Goal: Task Accomplishment & Management: Manage account settings

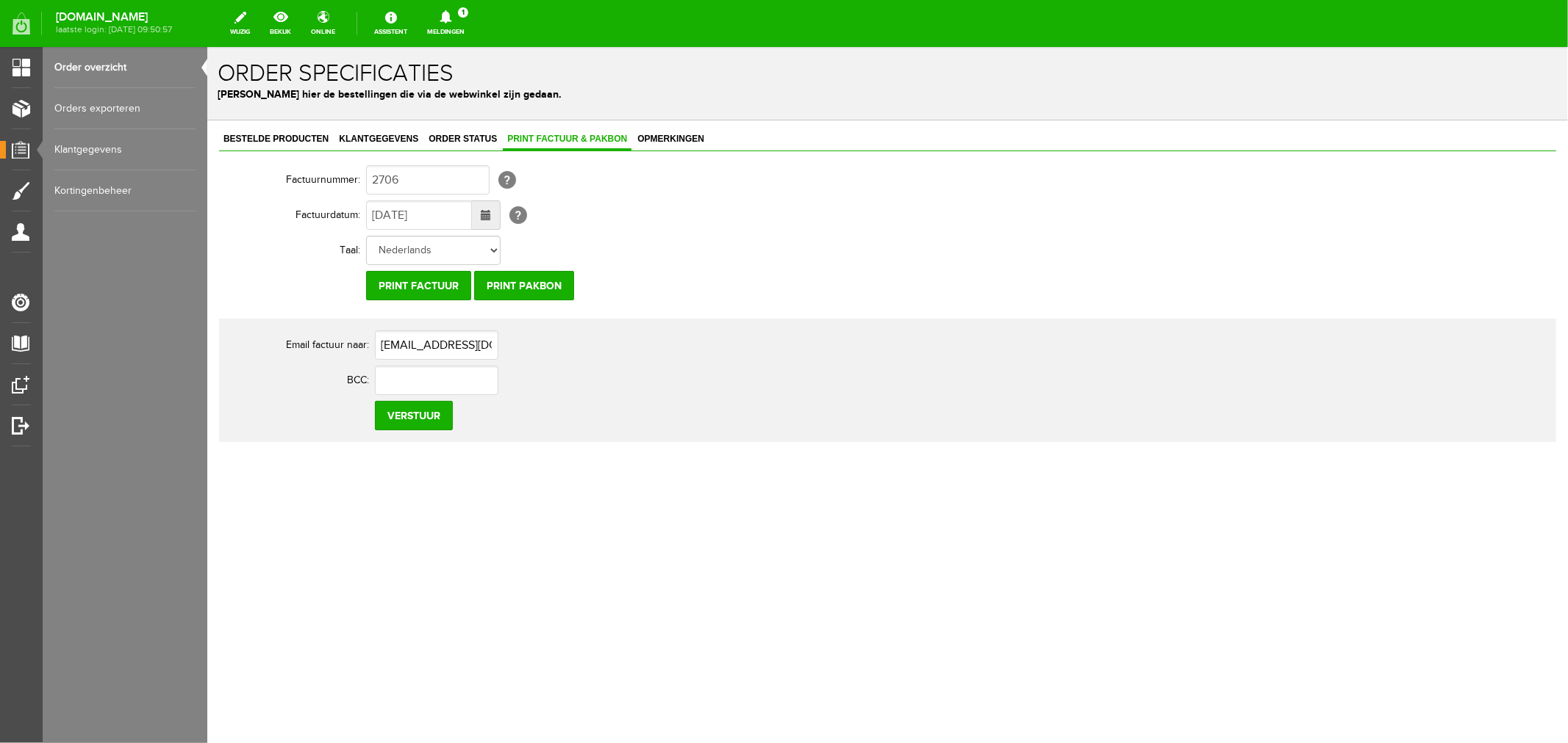
click at [97, 67] on link "Order overzicht" at bounding box center [125, 67] width 141 height 41
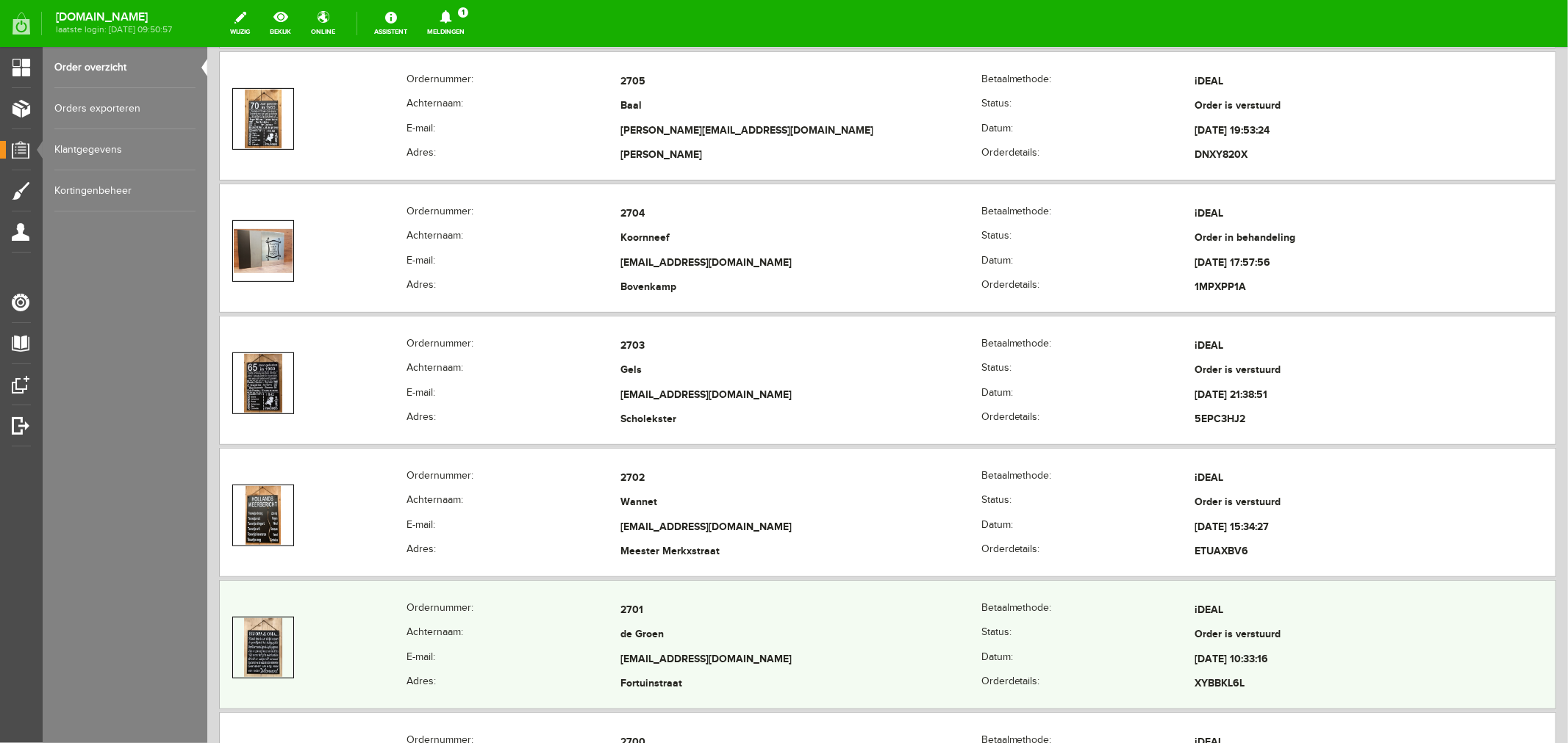
scroll to position [489, 0]
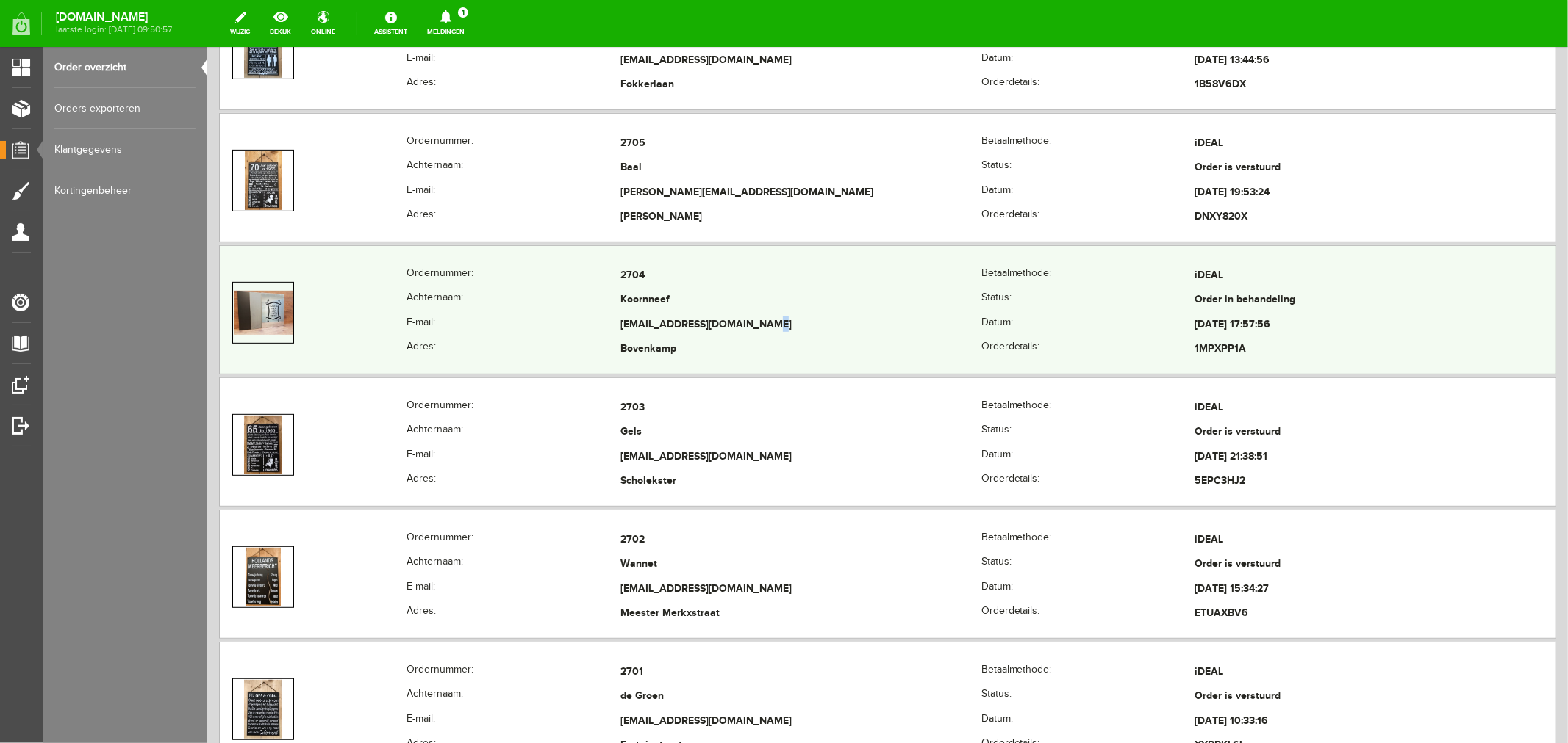
click at [669, 327] on td "[EMAIL_ADDRESS][DOMAIN_NAME]" at bounding box center [800, 324] width 361 height 25
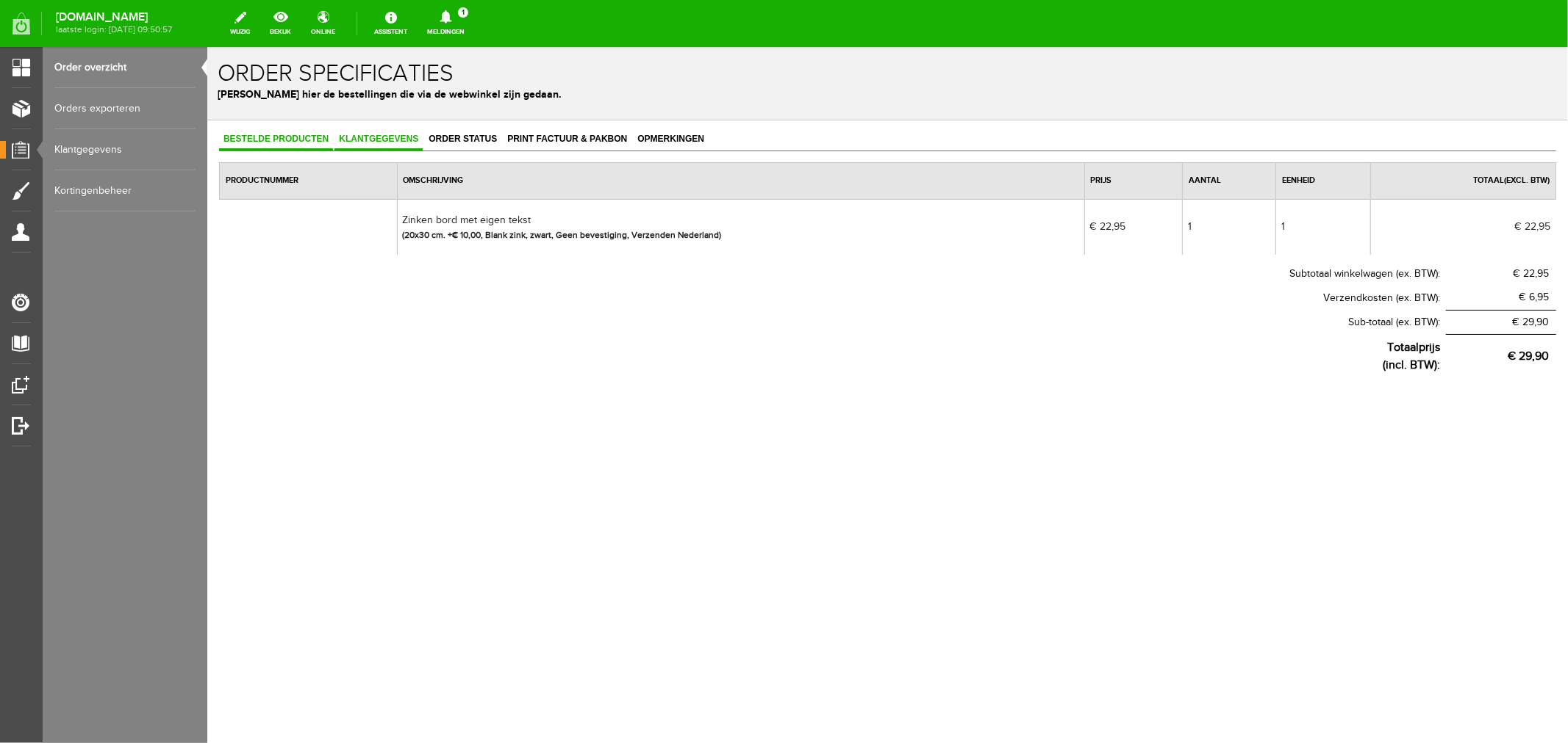
click at [384, 144] on link "Klantgegevens" at bounding box center [378, 138] width 89 height 21
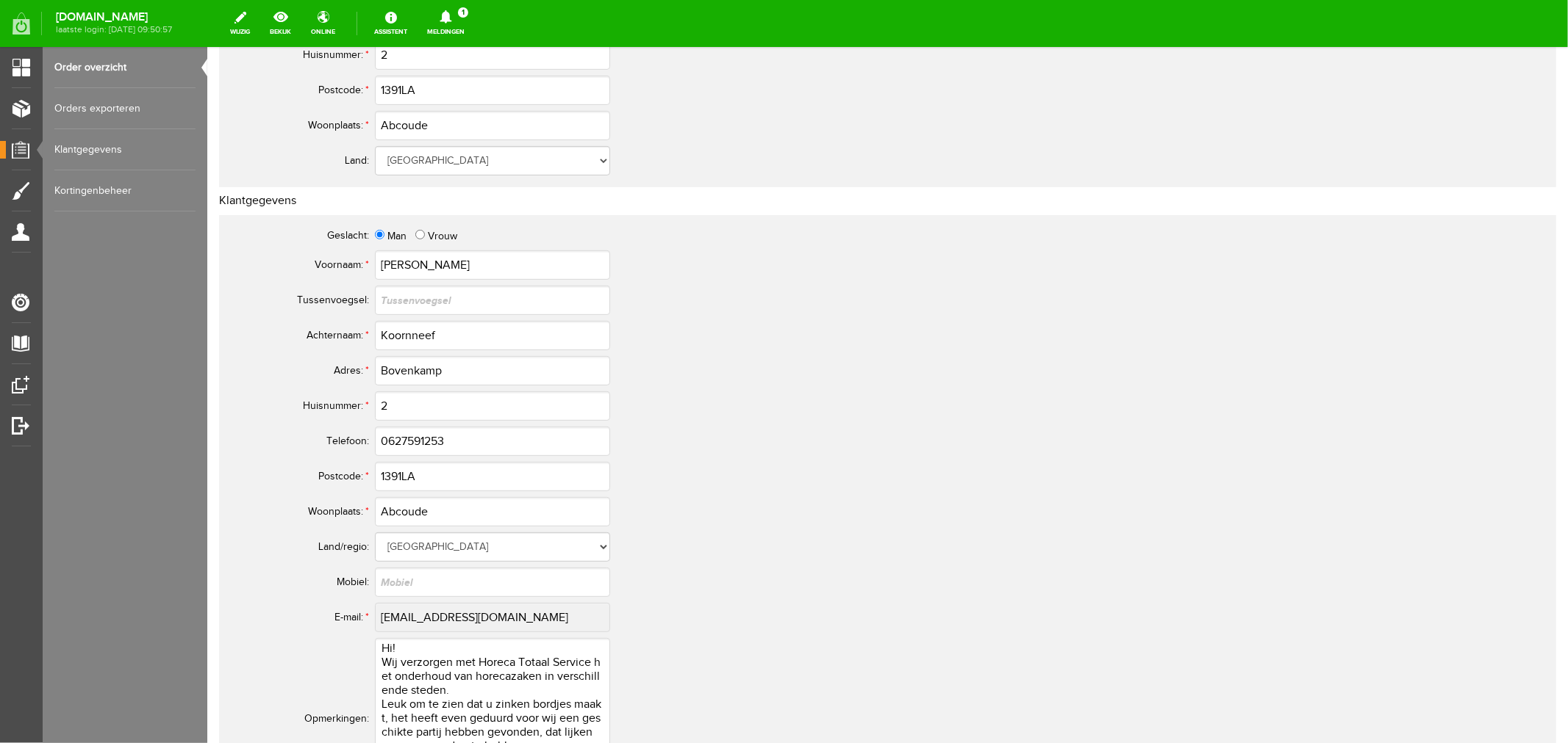
scroll to position [653, 0]
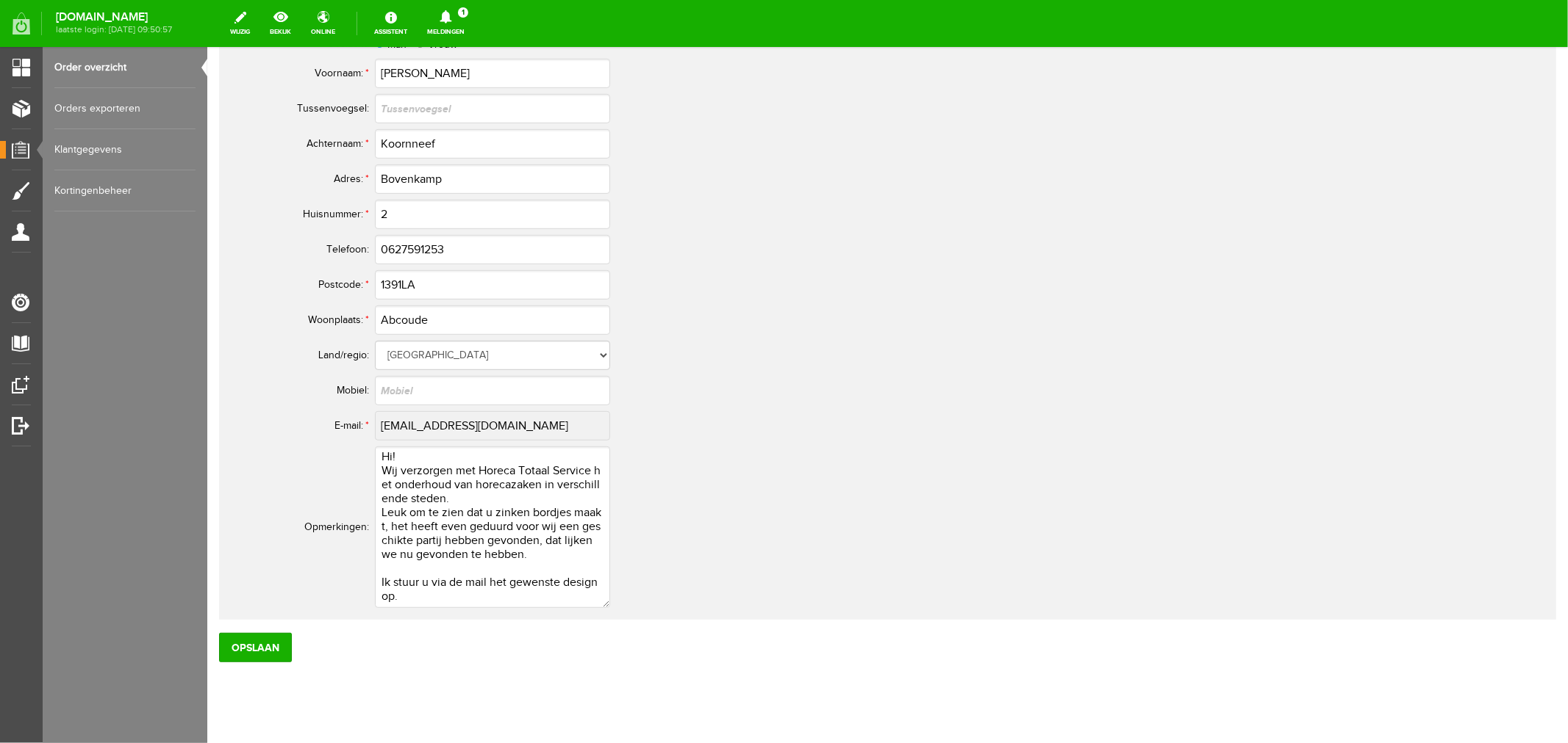
click at [103, 68] on link "Order overzicht" at bounding box center [125, 67] width 141 height 41
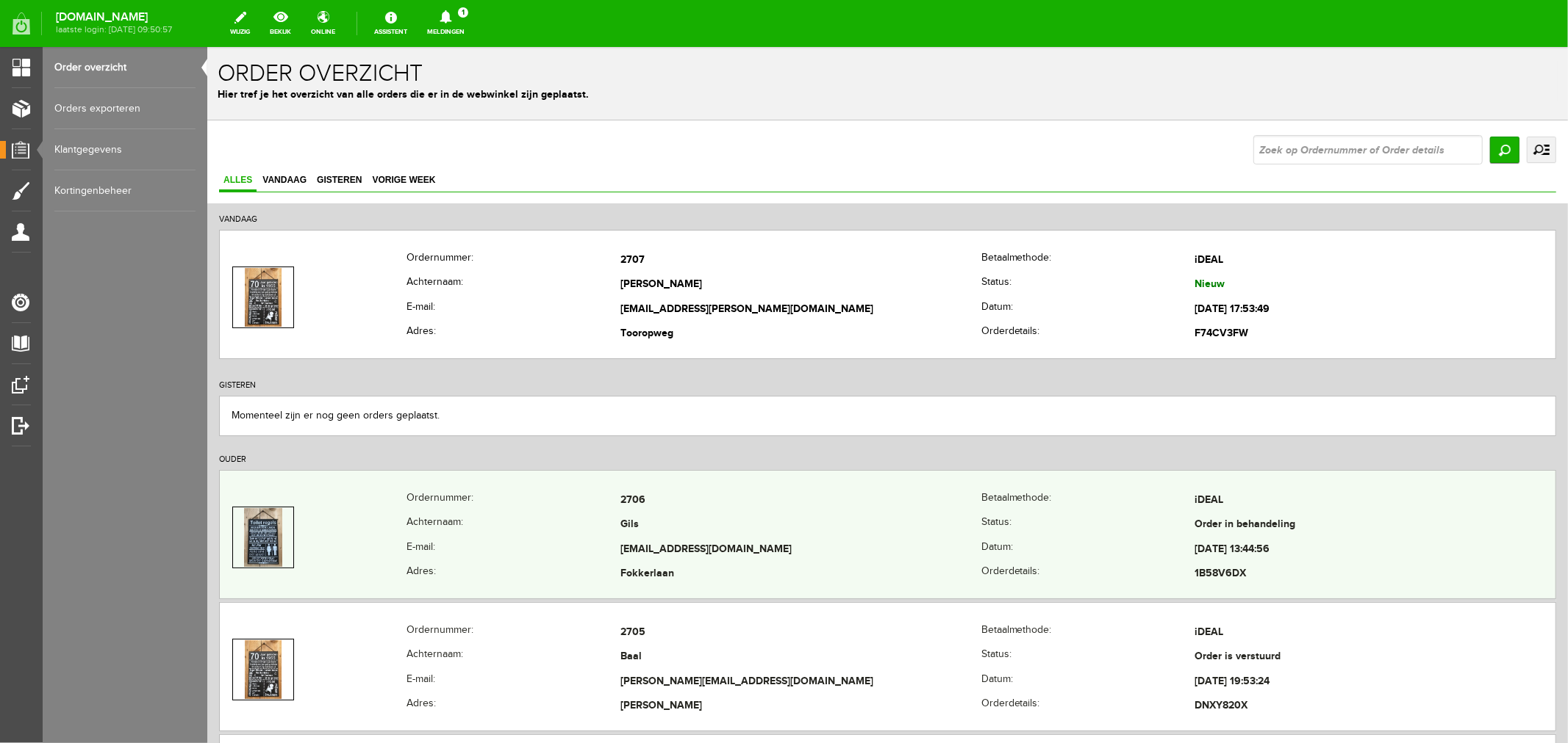
click at [639, 534] on td "Gils" at bounding box center [800, 525] width 361 height 25
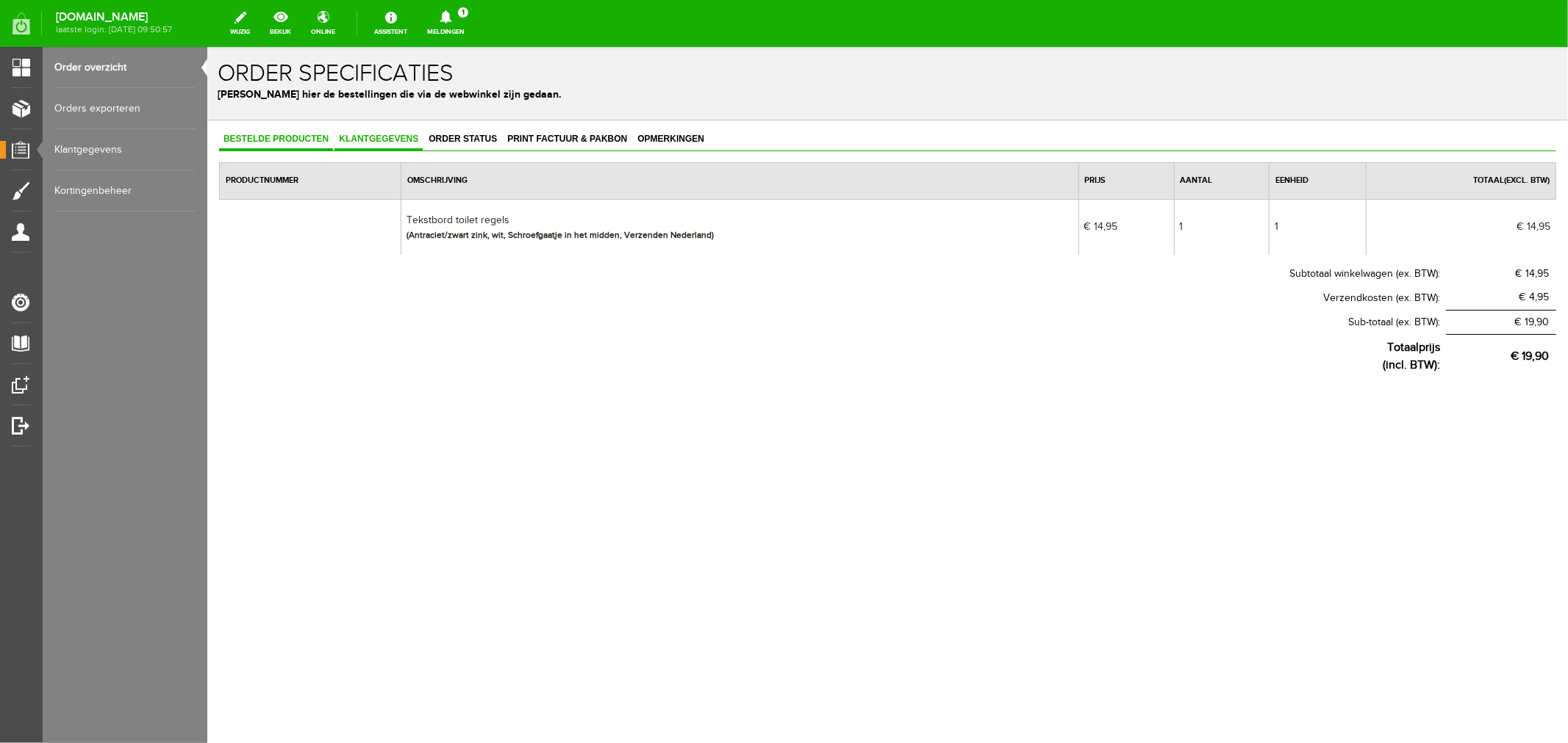
click at [397, 137] on span "Klantgegevens" at bounding box center [378, 137] width 89 height 10
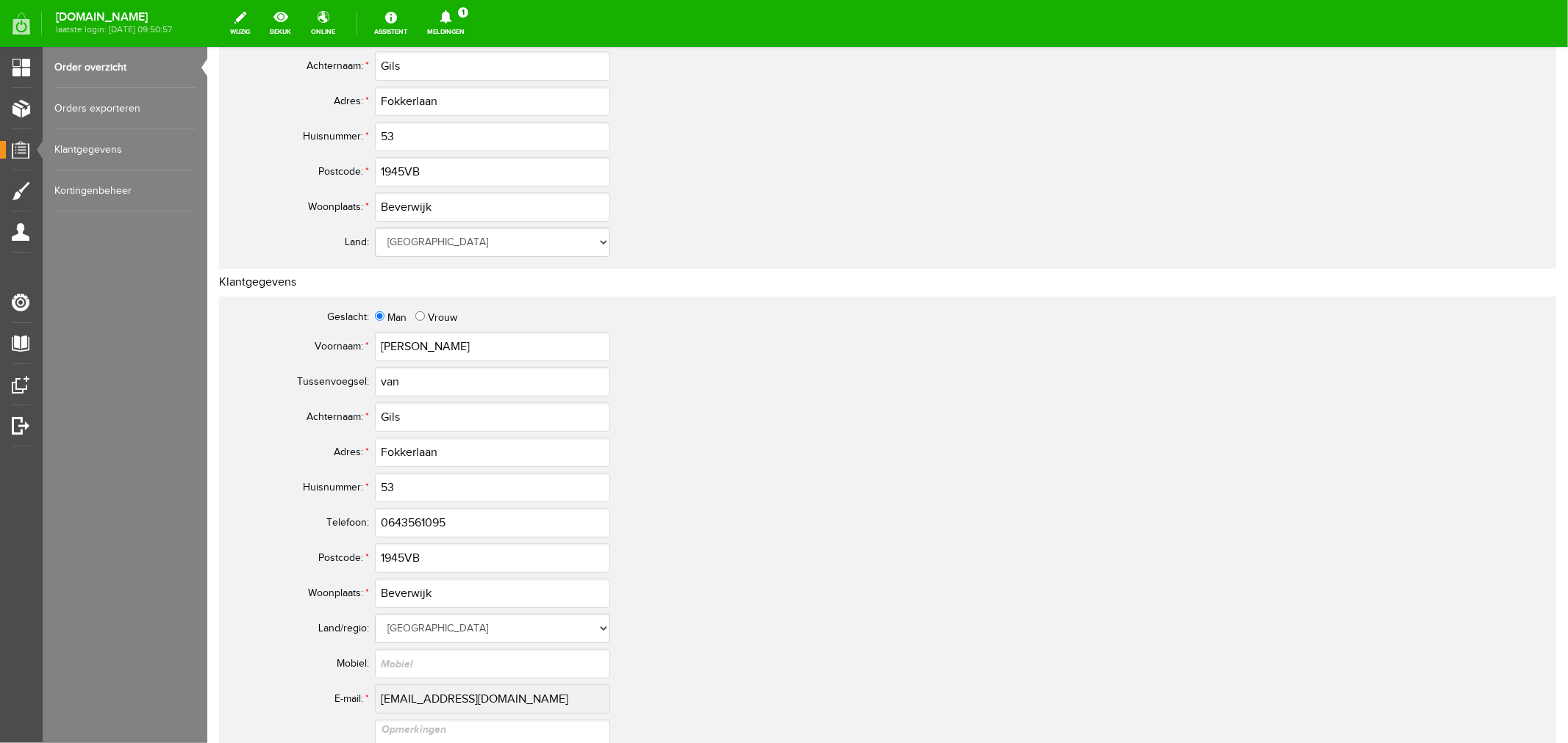
scroll to position [407, 0]
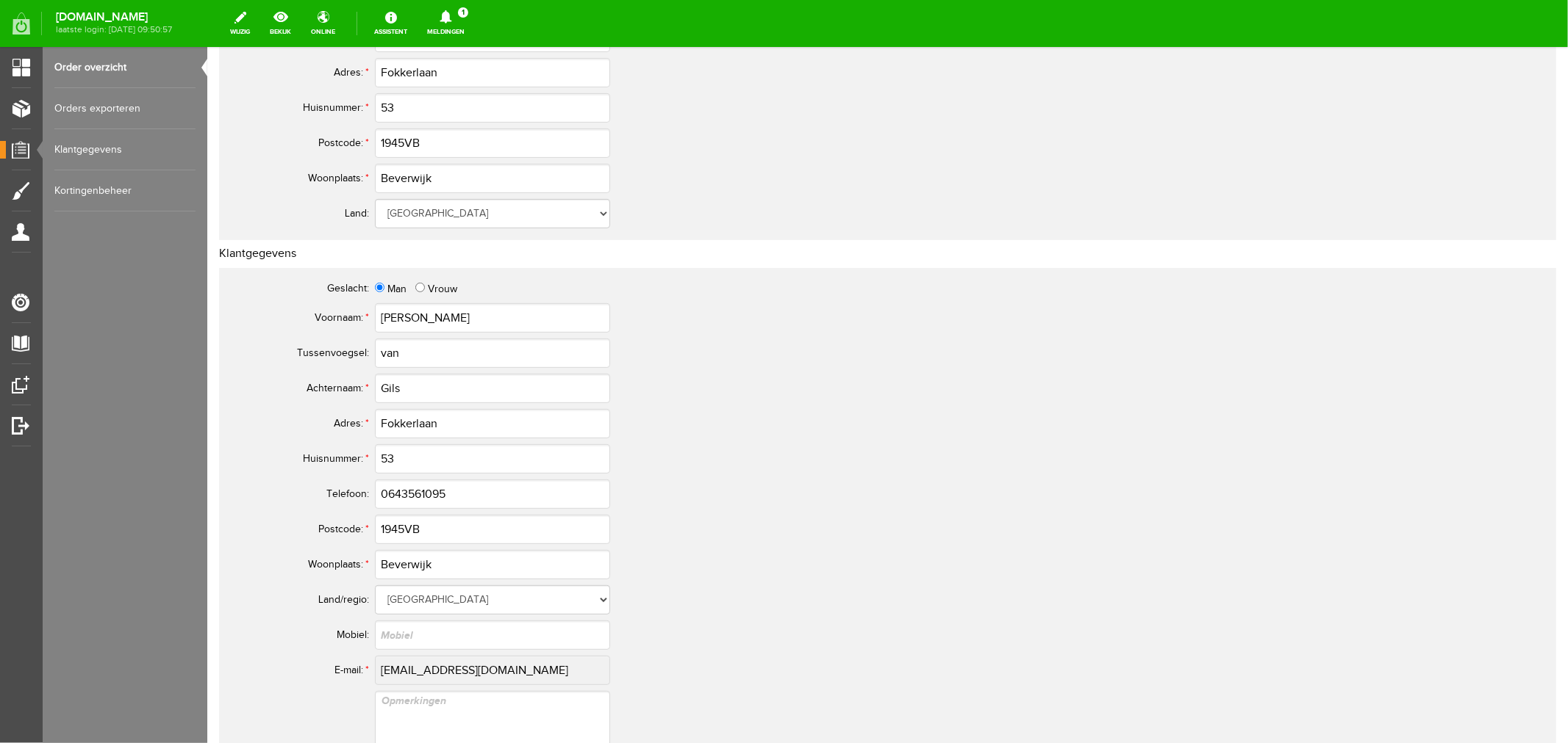
click at [465, 15] on icon at bounding box center [445, 17] width 38 height 13
click at [476, 107] on b "[PERSON_NAME]" at bounding box center [435, 113] width 81 height 13
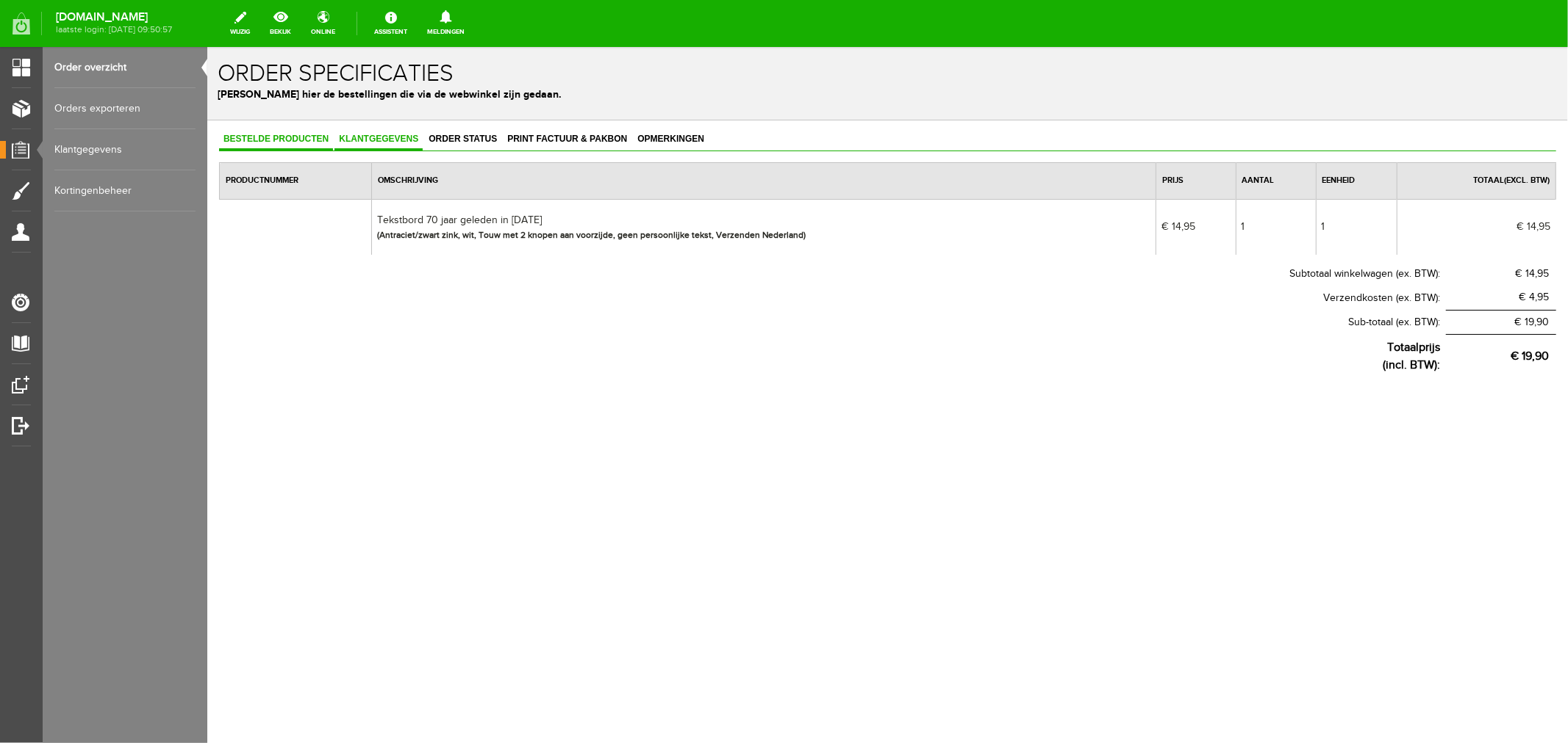
click at [386, 140] on span "Klantgegevens" at bounding box center [378, 137] width 89 height 10
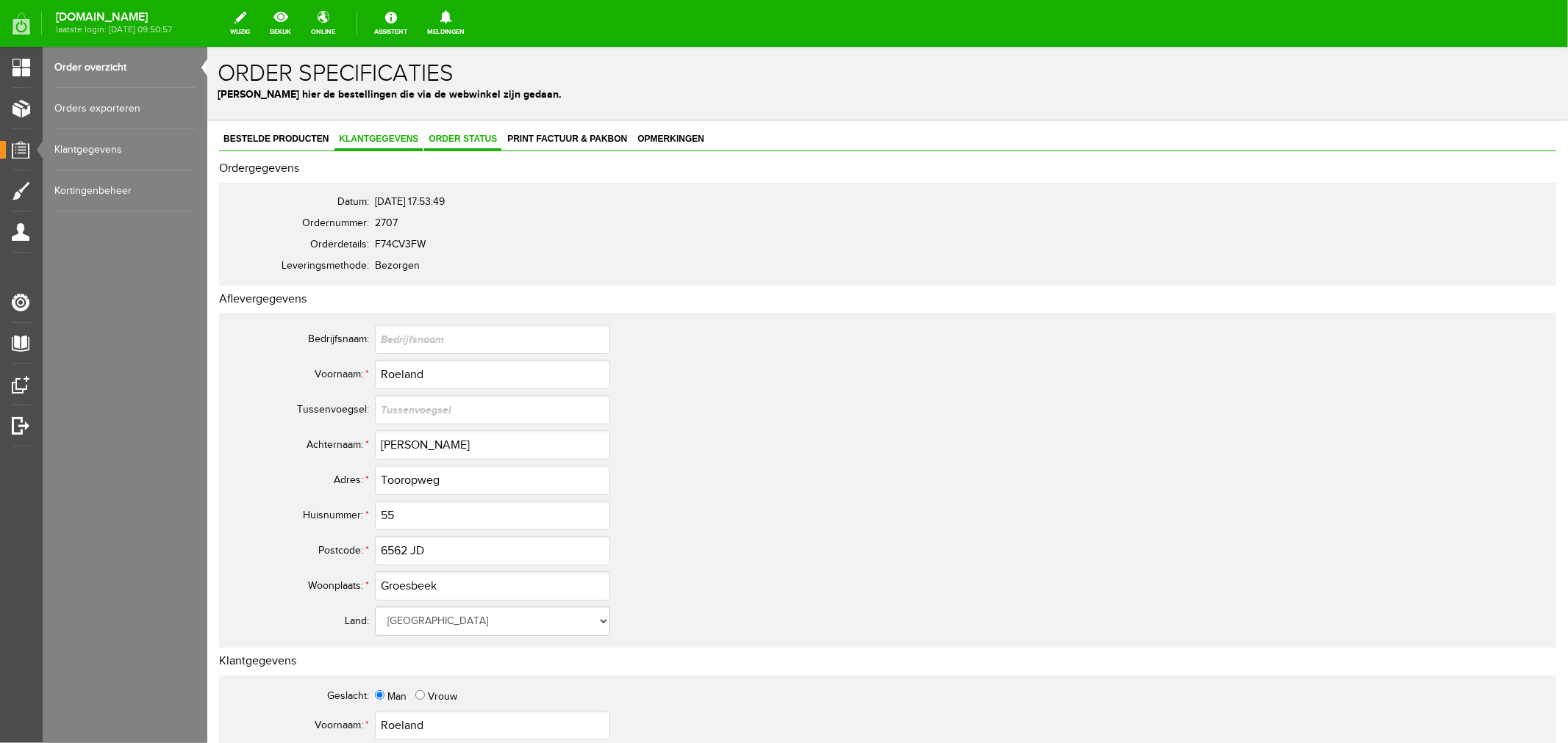
click at [453, 136] on span "Order status" at bounding box center [462, 137] width 77 height 10
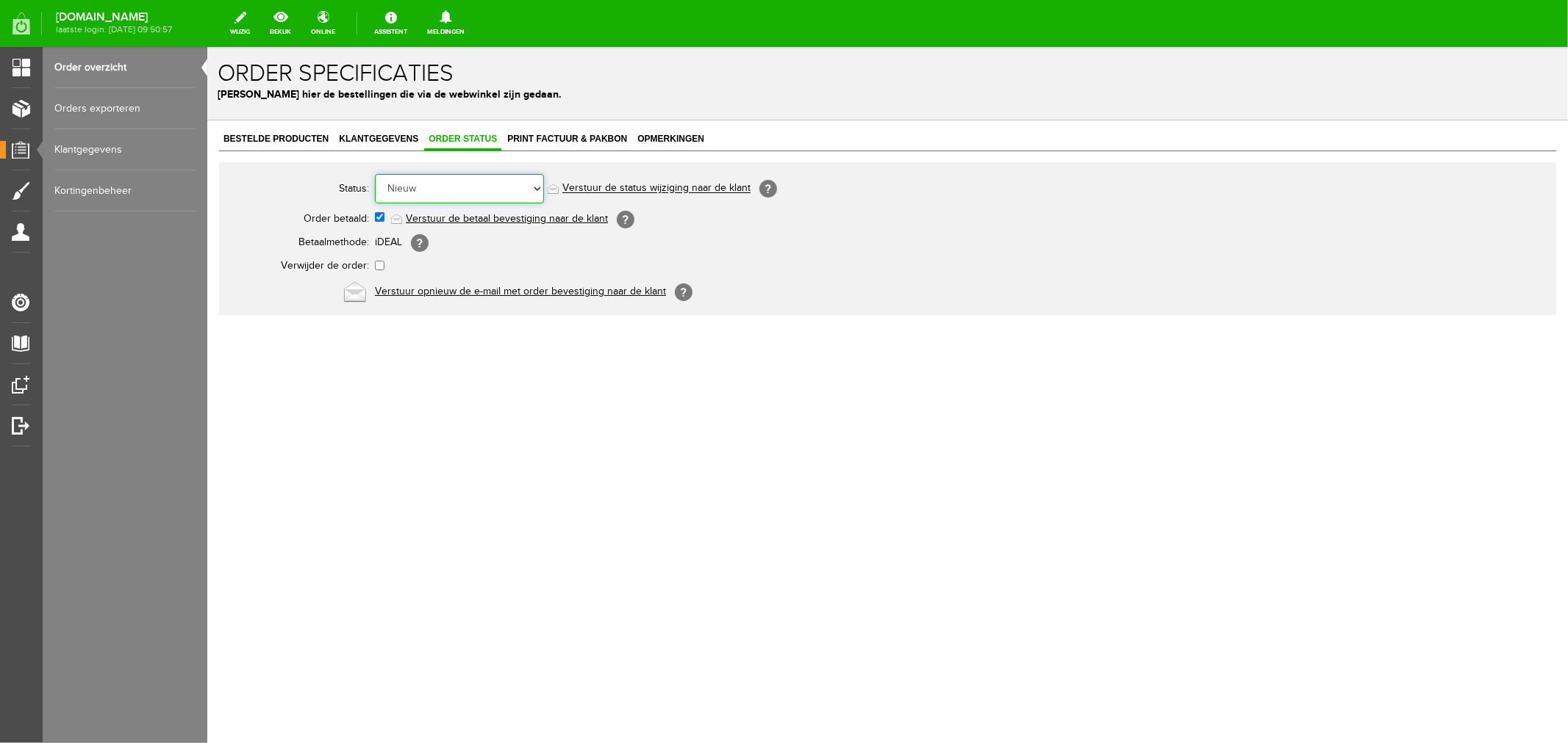
click at [418, 183] on select "Order niet afgerond Nieuw Order in behandeling Wacht op leverancier Wacht op be…" at bounding box center [458, 188] width 169 height 29
click at [374, 173] on select "Order niet afgerond Nieuw Order in behandeling Wacht op leverancier Wacht op be…" at bounding box center [458, 188] width 169 height 29
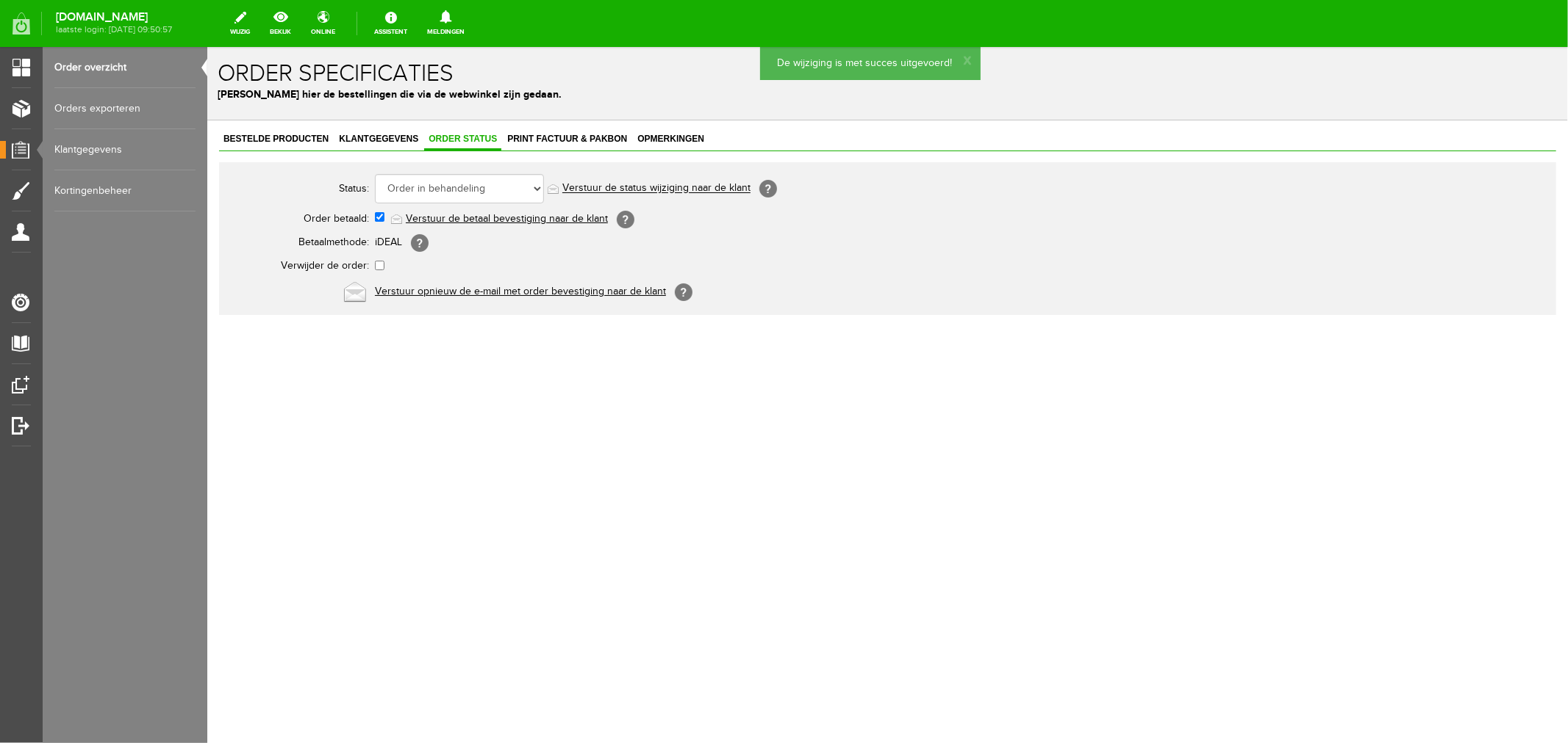
click at [582, 188] on link "Verstuur de status wijziging naar de klant" at bounding box center [656, 188] width 188 height 12
click at [551, 136] on span "Print factuur & pakbon" at bounding box center [565, 137] width 128 height 10
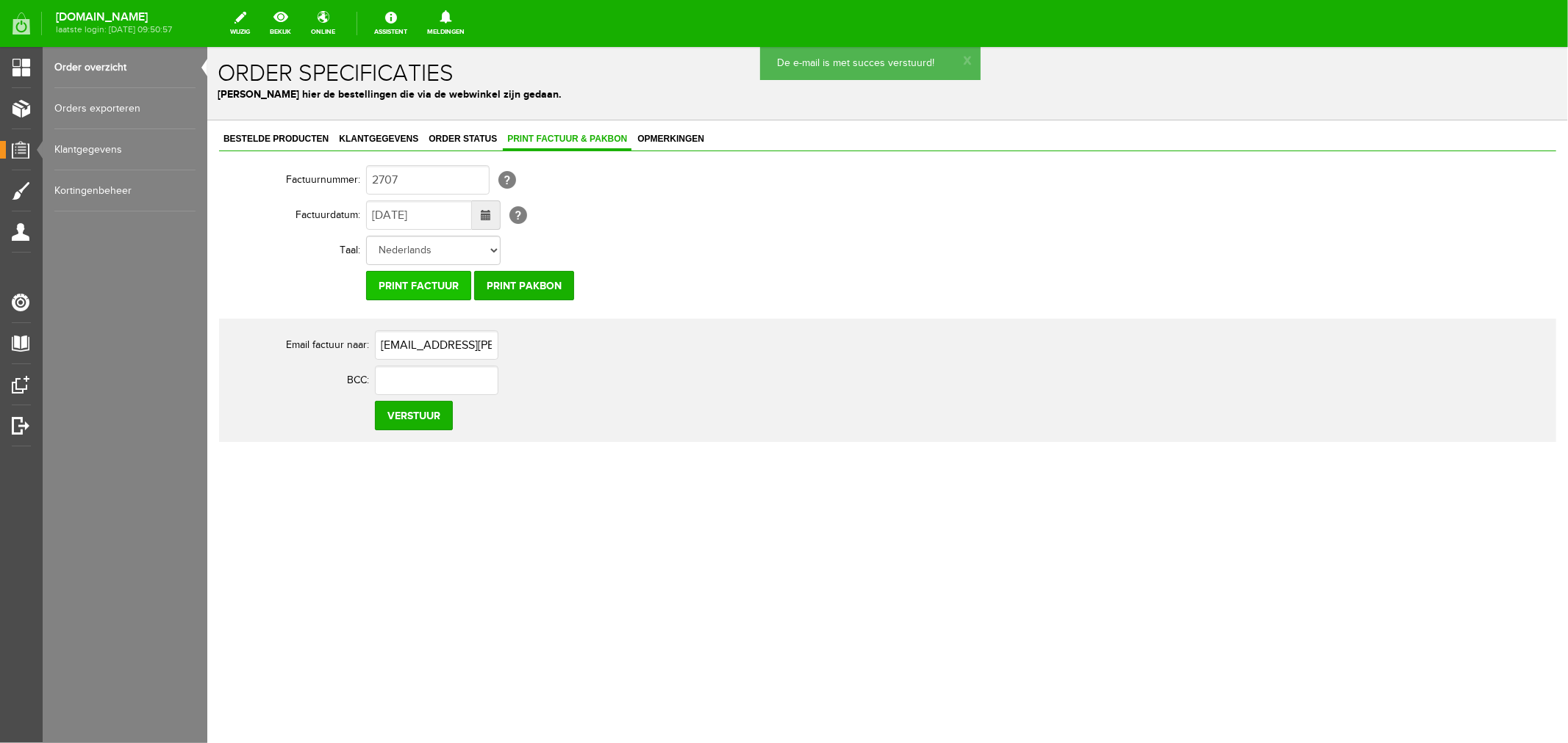
click at [440, 287] on input "Print factuur" at bounding box center [418, 285] width 105 height 29
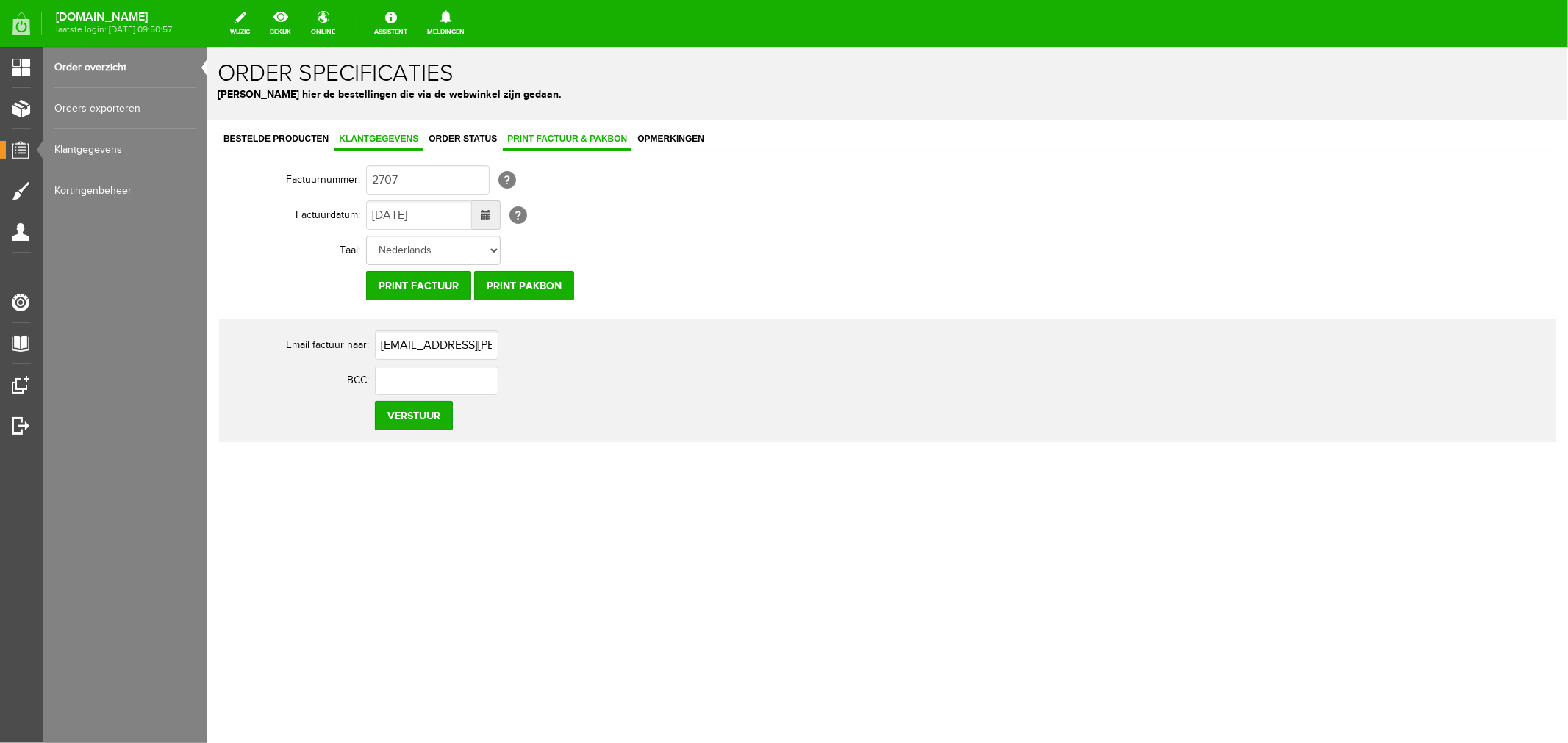
click at [374, 136] on span "Klantgegevens" at bounding box center [378, 137] width 89 height 10
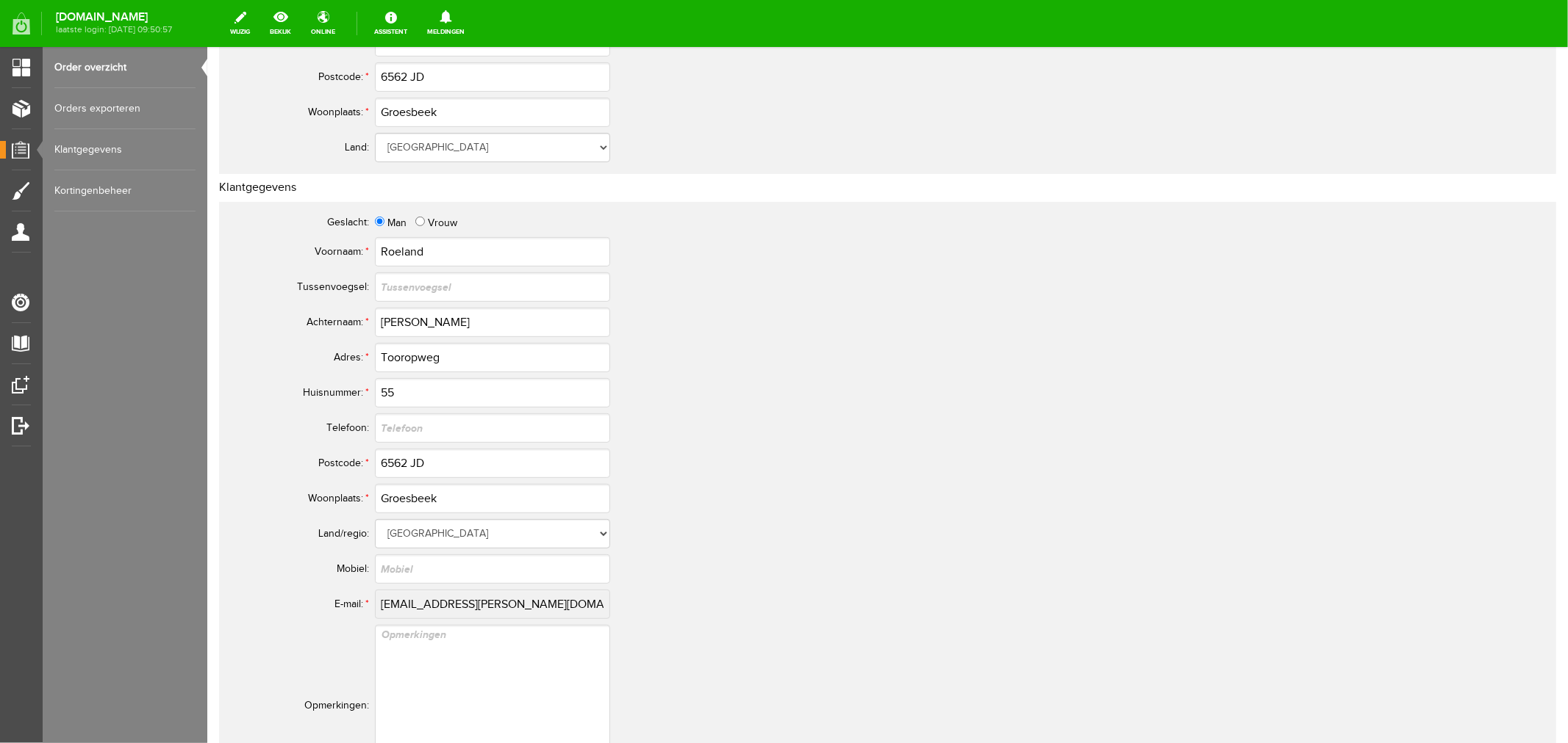
scroll to position [489, 0]
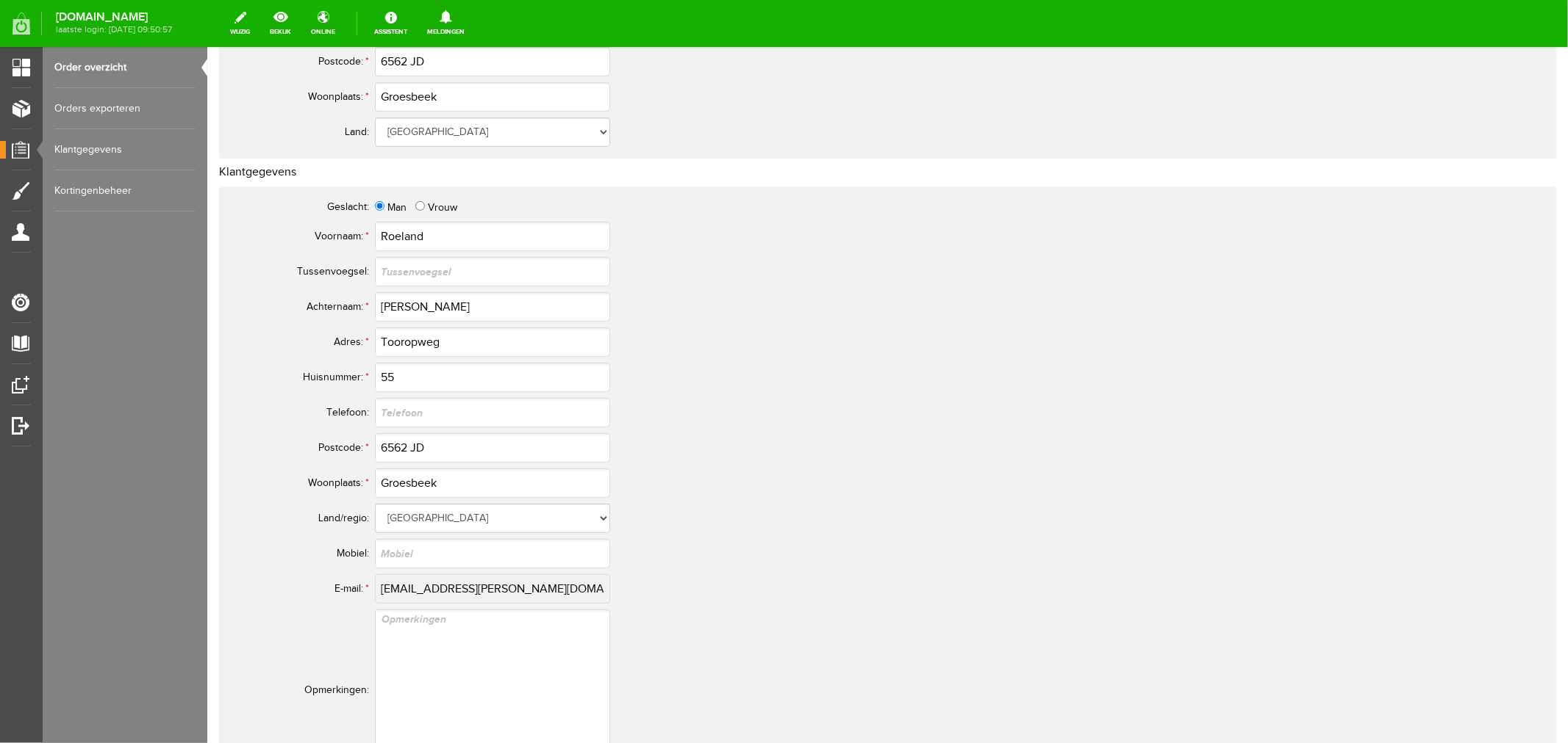
click at [92, 66] on link "Order overzicht" at bounding box center [125, 67] width 141 height 41
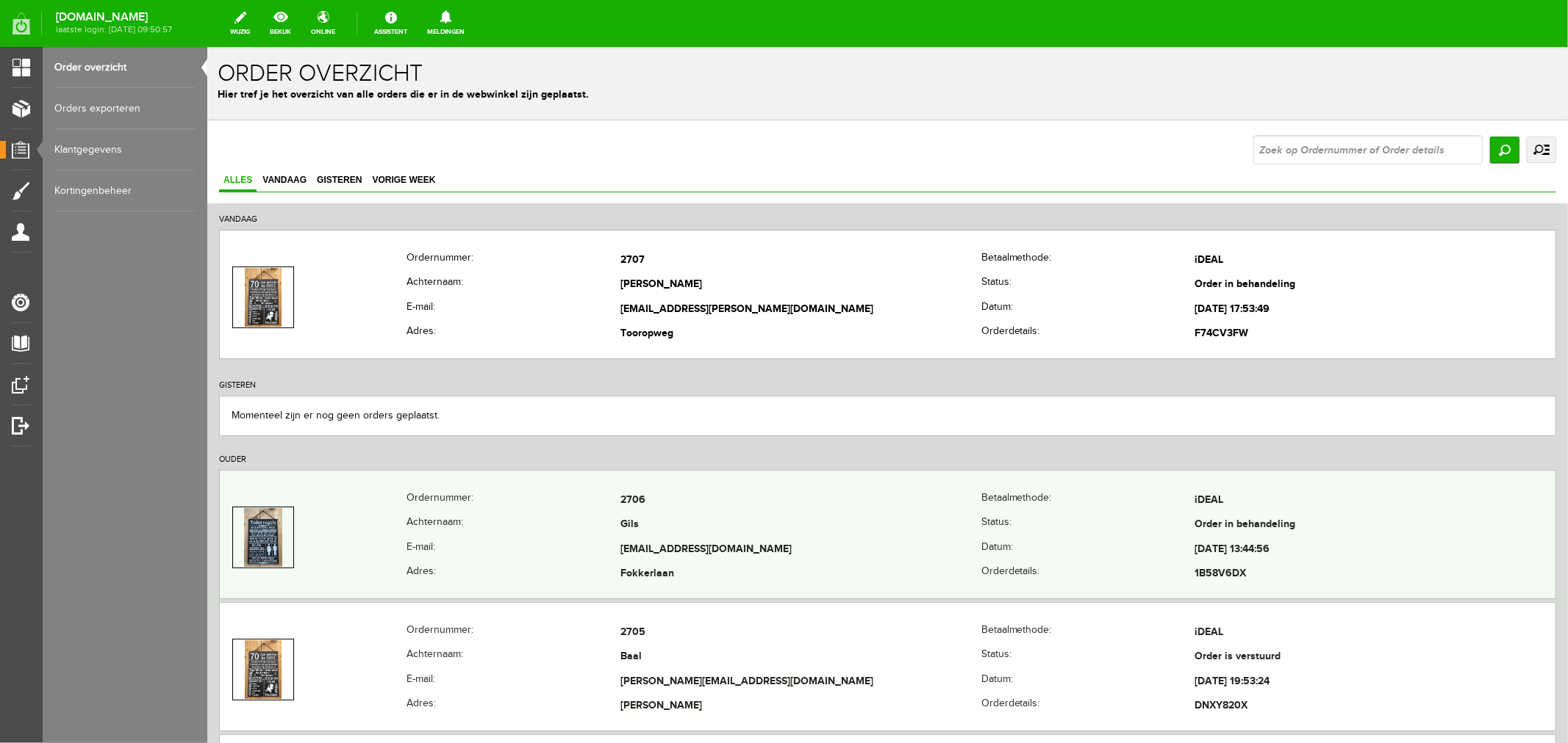
click at [645, 552] on td "[EMAIL_ADDRESS][DOMAIN_NAME]" at bounding box center [800, 549] width 361 height 25
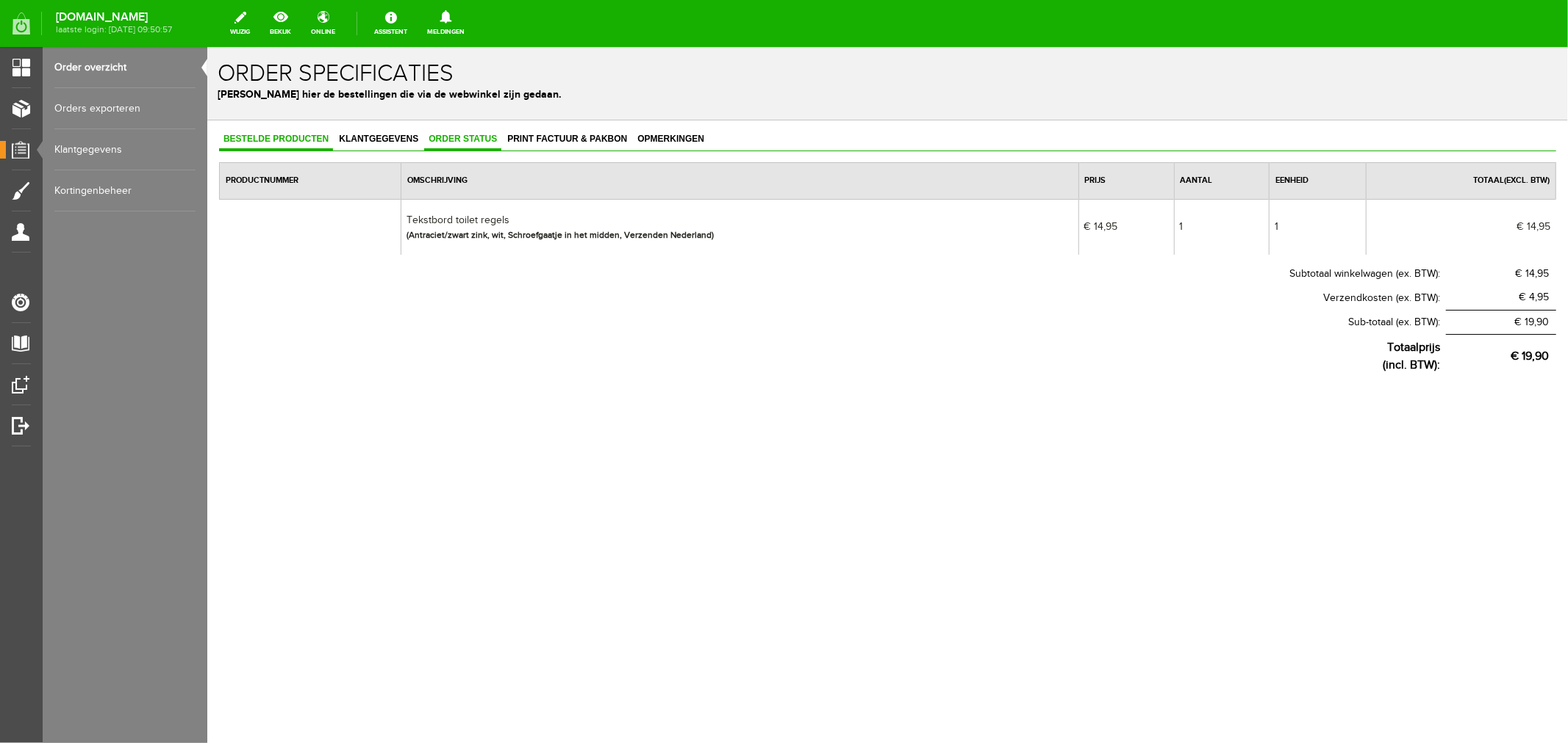
click at [462, 143] on link "Order status" at bounding box center [462, 138] width 77 height 21
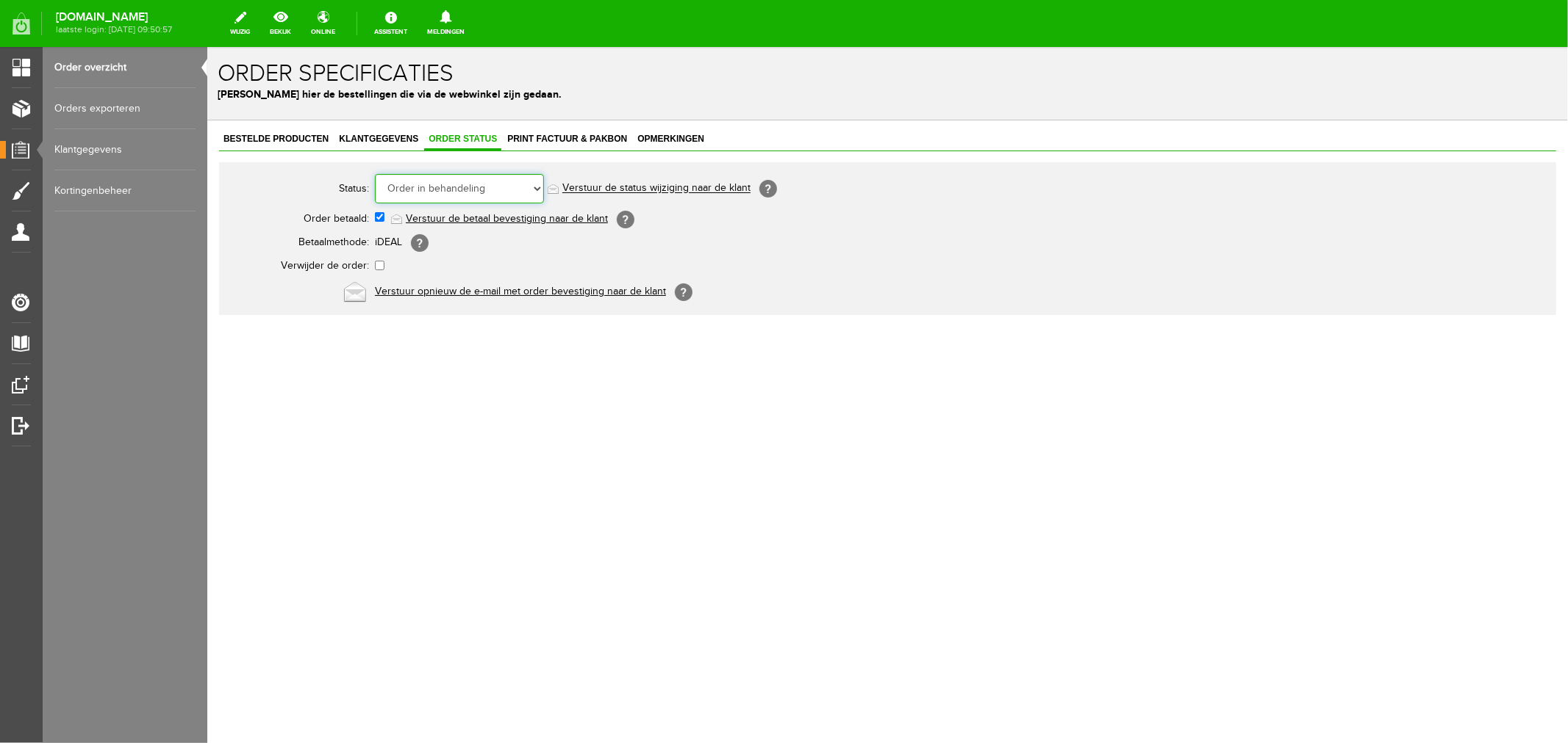
click at [481, 193] on select "Order niet afgerond Nieuw Order in behandeling Wacht op leverancier Wacht op be…" at bounding box center [458, 188] width 169 height 29
select select "14"
click at [374, 173] on select "Order niet afgerond Nieuw Order in behandeling Wacht op leverancier Wacht op be…" at bounding box center [458, 188] width 169 height 29
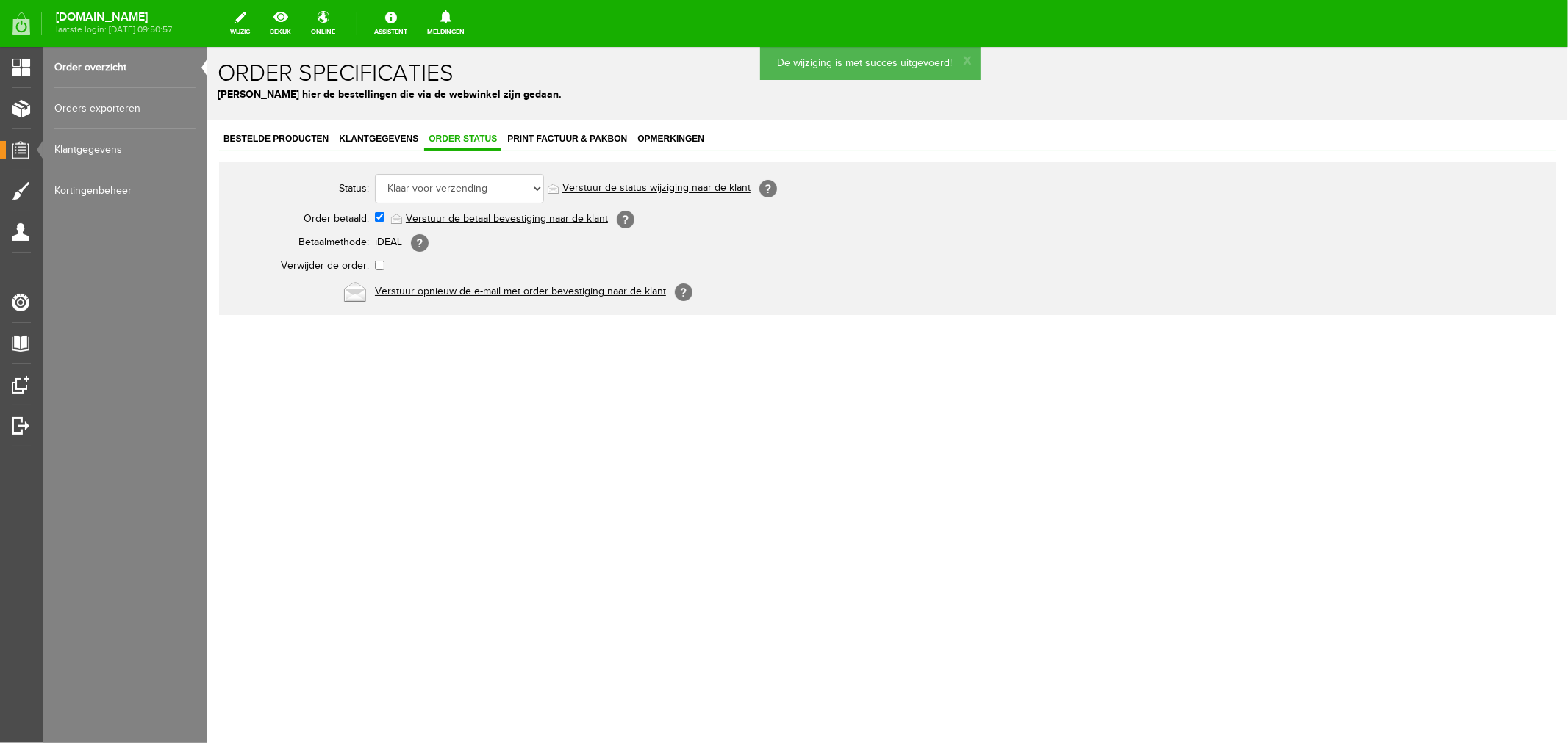
click at [604, 183] on link "Verstuur de status wijziging naar de klant" at bounding box center [656, 188] width 188 height 12
